Goal: Information Seeking & Learning: Learn about a topic

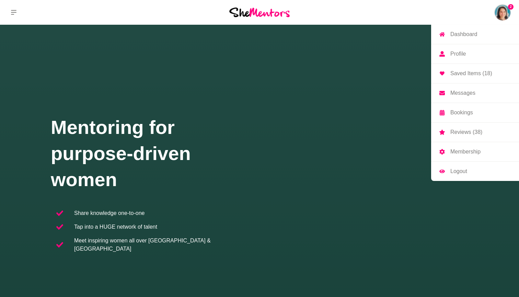
scroll to position [7, 0]
click at [452, 114] on p "Bookings" at bounding box center [462, 112] width 23 height 5
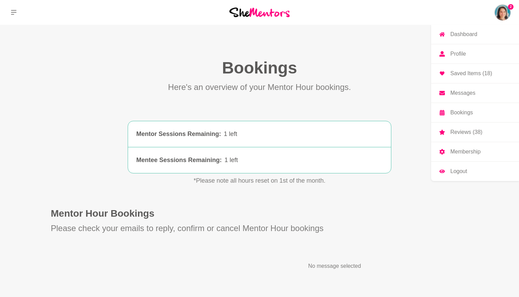
click at [452, 114] on p "Bookings" at bounding box center [462, 112] width 23 height 5
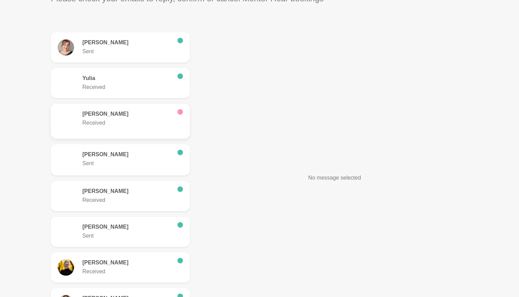
scroll to position [231, 0]
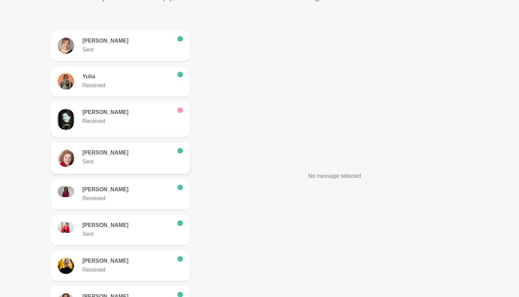
click at [115, 150] on h6 "[PERSON_NAME]" at bounding box center [127, 152] width 90 height 7
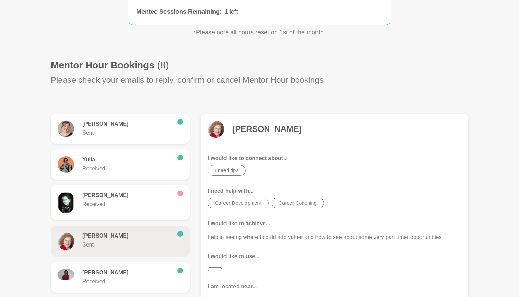
scroll to position [139, 0]
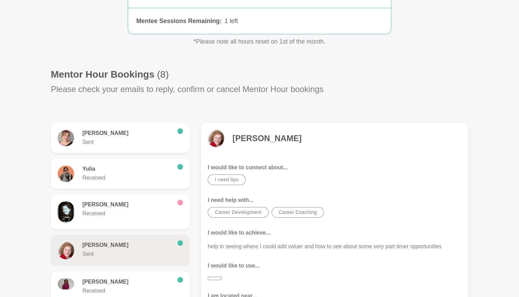
click at [250, 137] on h4 "[PERSON_NAME]" at bounding box center [267, 138] width 69 height 10
click at [276, 138] on h4 "[PERSON_NAME]" at bounding box center [267, 138] width 69 height 10
click at [236, 138] on h4 "[PERSON_NAME]" at bounding box center [267, 138] width 69 height 10
click at [230, 139] on div at bounding box center [220, 138] width 25 height 17
click at [230, 138] on div at bounding box center [220, 138] width 25 height 17
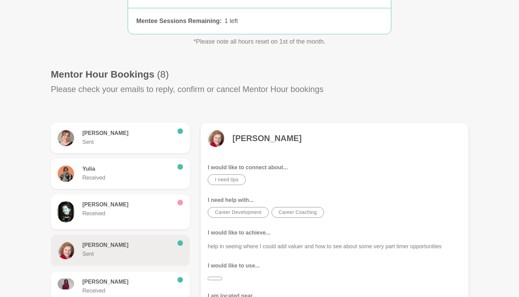
drag, startPoint x: 296, startPoint y: 138, endPoint x: 237, endPoint y: 137, distance: 58.7
click at [237, 137] on div "[PERSON_NAME]" at bounding box center [335, 138] width 254 height 17
click at [236, 137] on h4 "[PERSON_NAME]" at bounding box center [267, 138] width 69 height 10
drag, startPoint x: 296, startPoint y: 138, endPoint x: 231, endPoint y: 139, distance: 64.9
click at [231, 139] on div "[PERSON_NAME]" at bounding box center [335, 138] width 254 height 17
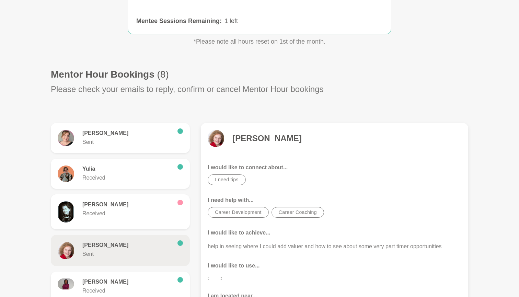
copy div "[PERSON_NAME]"
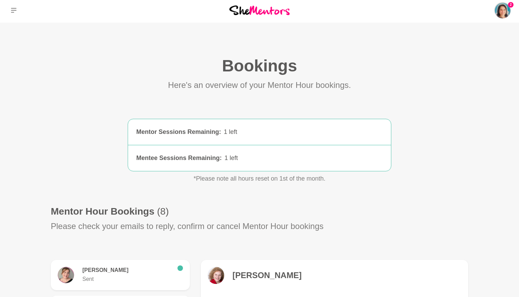
scroll to position [6, 0]
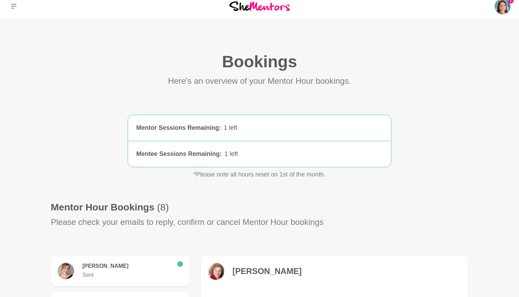
click at [15, 4] on icon at bounding box center [13, 6] width 5 height 5
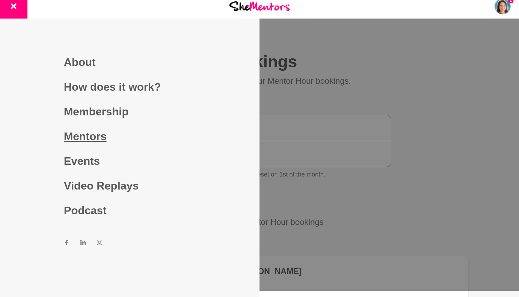
click at [90, 138] on link "Mentors" at bounding box center [130, 136] width 132 height 25
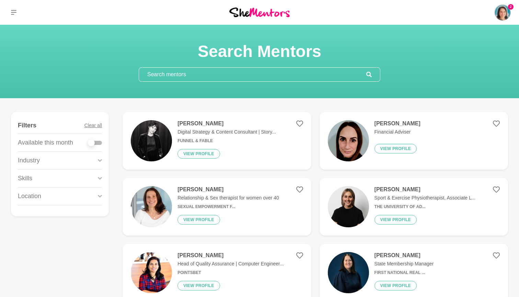
click at [194, 78] on input "text" at bounding box center [252, 75] width 227 height 14
paste input "[PERSON_NAME]"
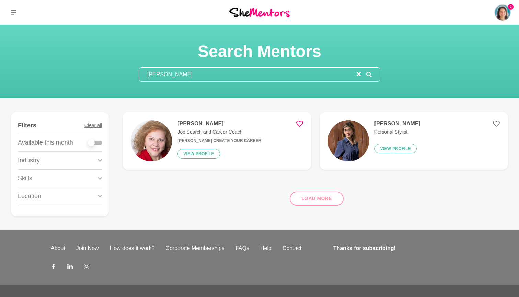
type input "[PERSON_NAME]"
click at [196, 155] on button "View profile" at bounding box center [199, 154] width 43 height 10
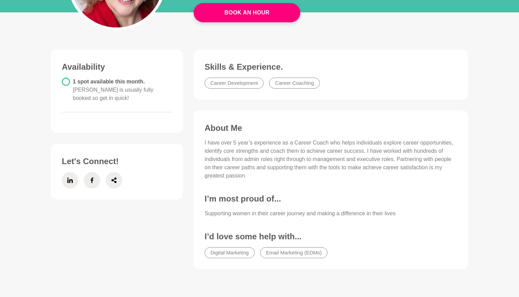
scroll to position [141, 0]
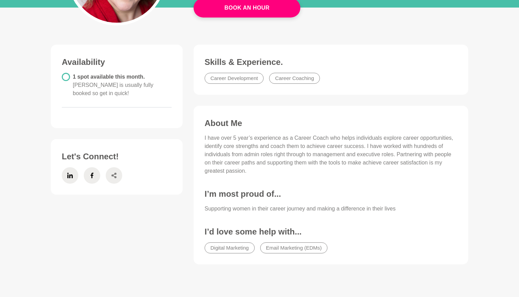
click at [116, 173] on icon at bounding box center [114, 175] width 5 height 5
click at [63, 167] on span at bounding box center [70, 175] width 16 height 16
click at [92, 173] on icon at bounding box center [92, 175] width 3 height 5
